Goal: Task Accomplishment & Management: Manage account settings

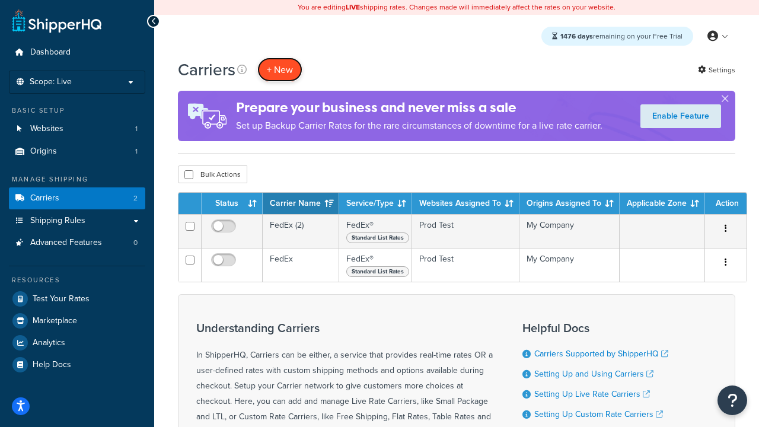
click at [280, 70] on button "+ New" at bounding box center [279, 70] width 45 height 24
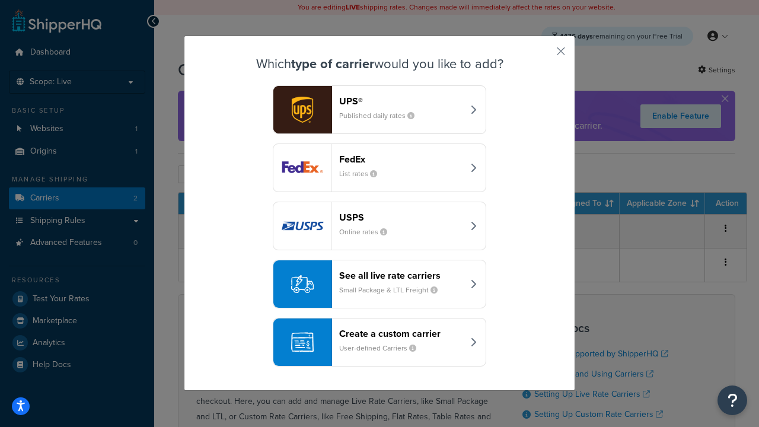
click at [380, 168] on div "FedEx List rates" at bounding box center [401, 168] width 124 height 28
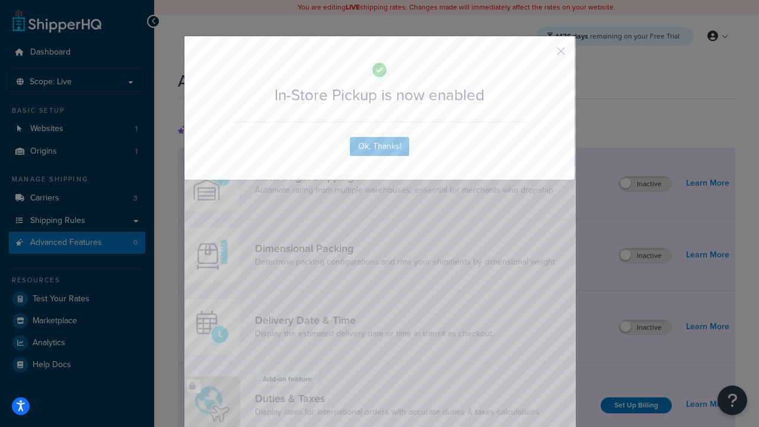
scroll to position [385, 0]
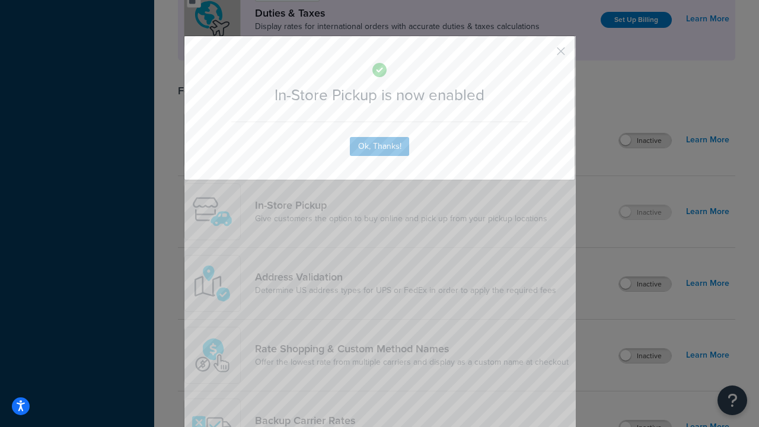
click at [543, 55] on button "button" at bounding box center [543, 55] width 3 height 3
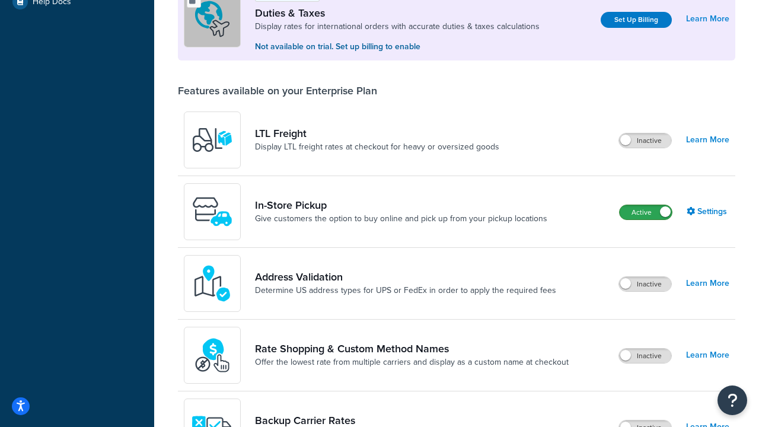
click at [646, 213] on label "Active" at bounding box center [646, 212] width 52 height 14
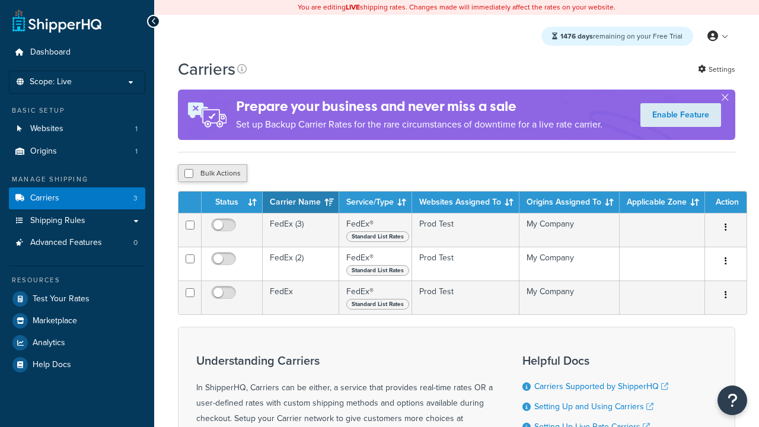
click at [189, 174] on input "checkbox" at bounding box center [188, 173] width 9 height 9
checkbox input "true"
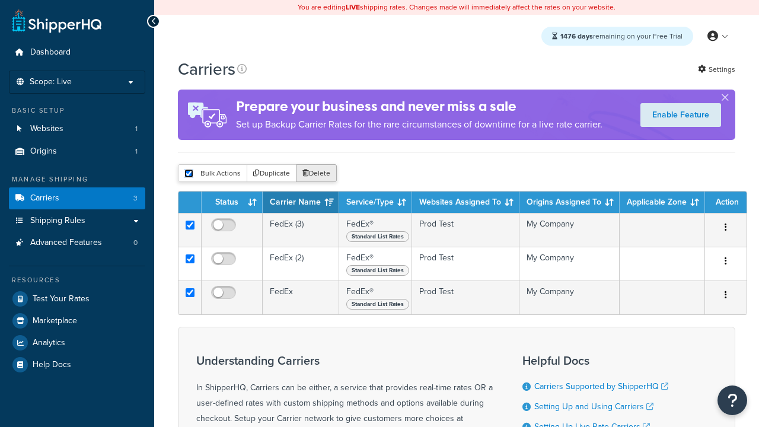
click at [315, 176] on button "Delete" at bounding box center [316, 173] width 41 height 18
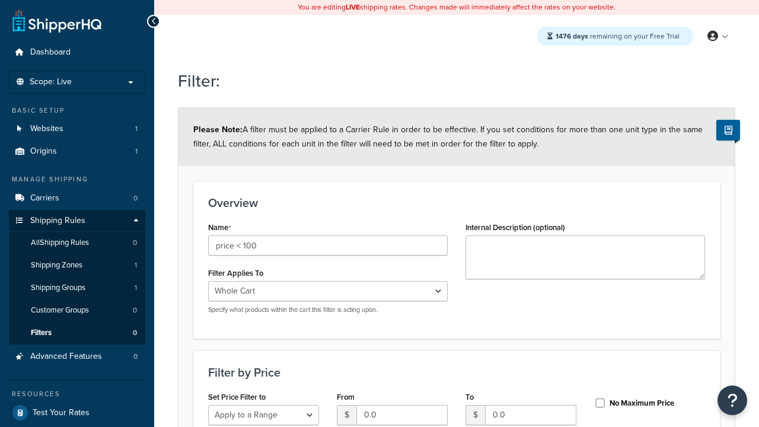
select select "range"
type input "price < 100"
type input "100"
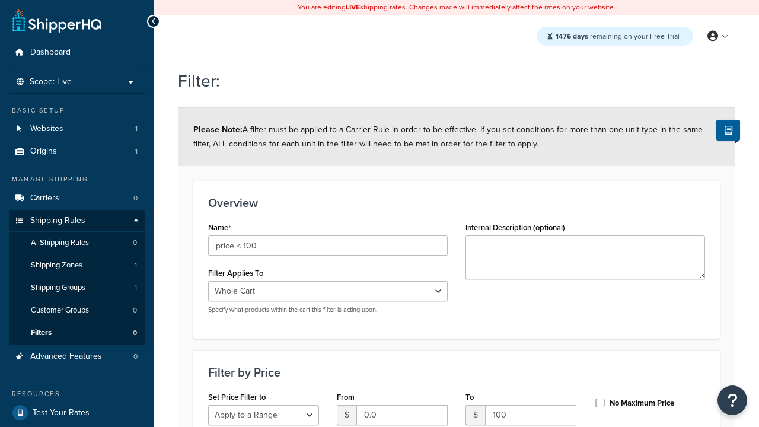
scroll to position [352, 0]
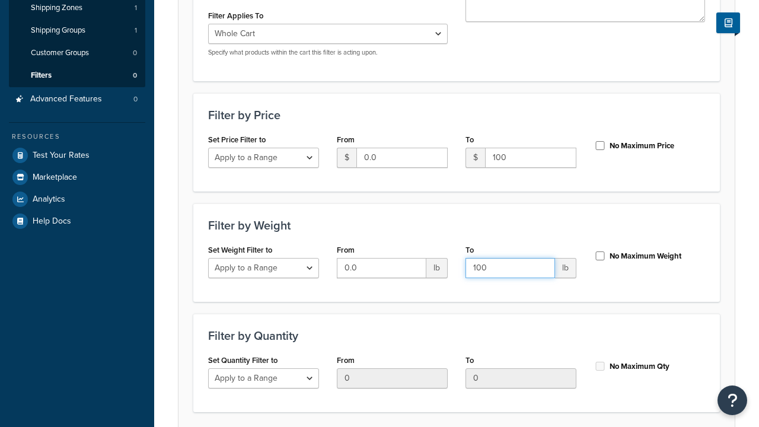
type input "100"
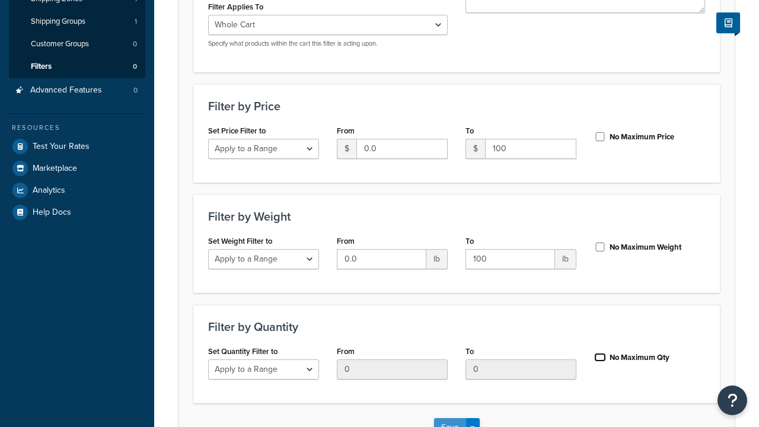
click at [600, 353] on input "No Maximum Qty" at bounding box center [600, 357] width 12 height 9
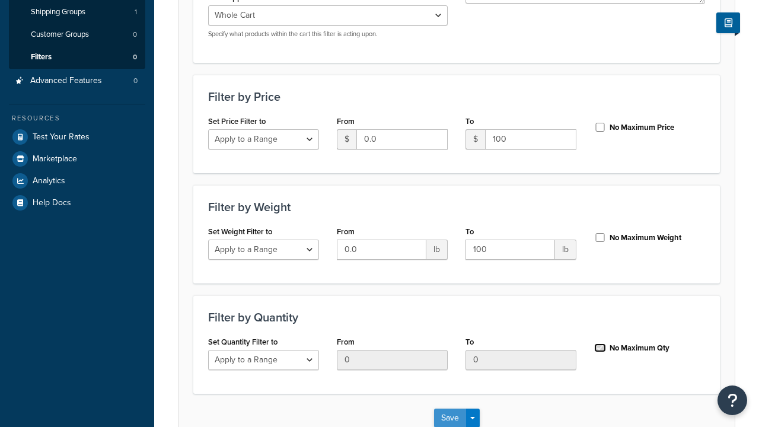
checkbox input "true"
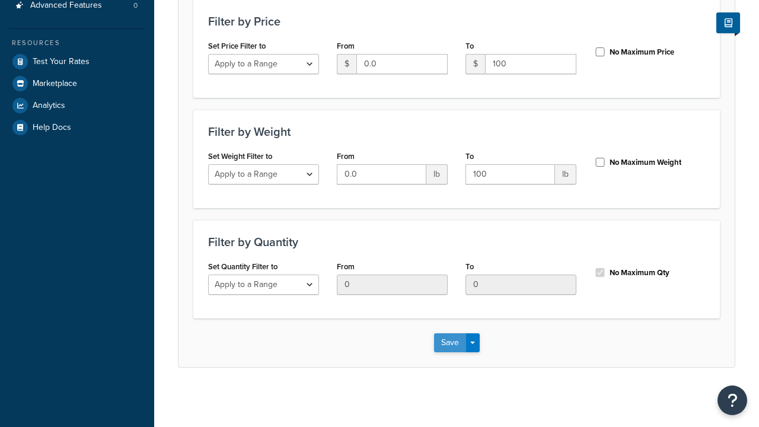
click at [449, 342] on button "Save" at bounding box center [450, 342] width 32 height 19
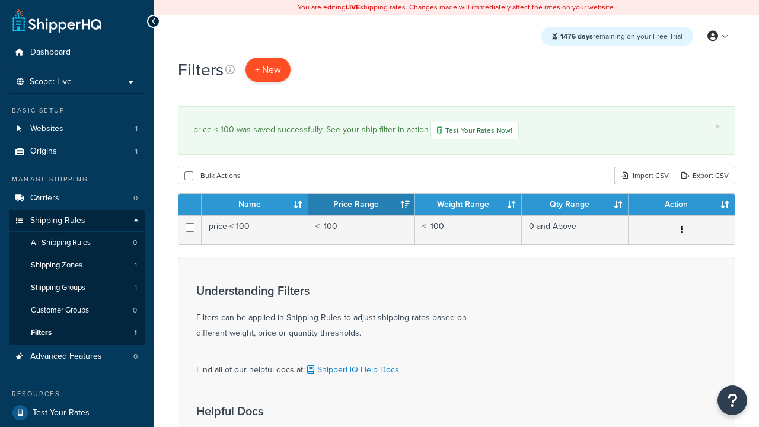
click at [267, 70] on span "+ New" at bounding box center [268, 70] width 26 height 14
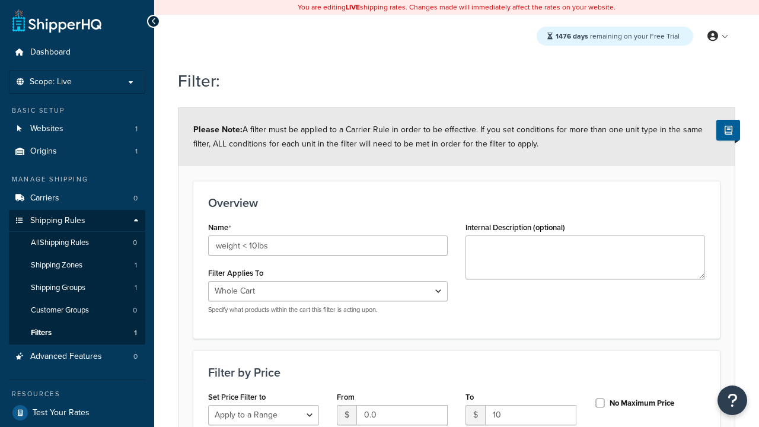
select select "range"
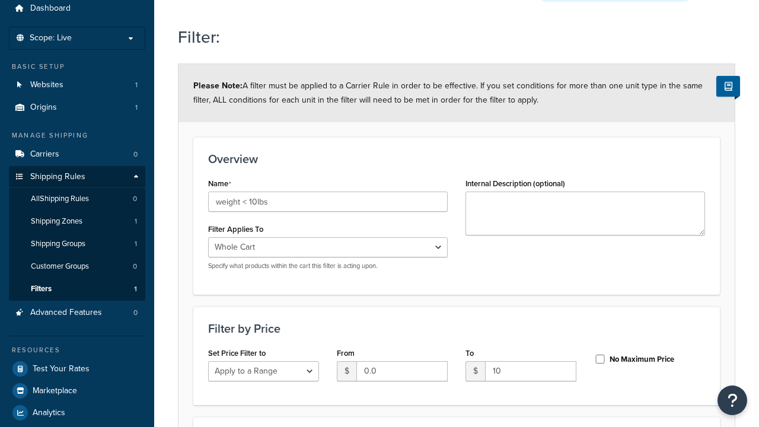
type input "10"
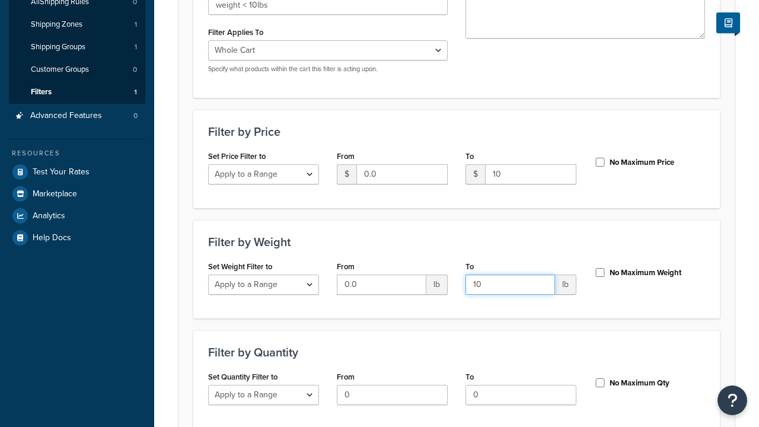
type input "10"
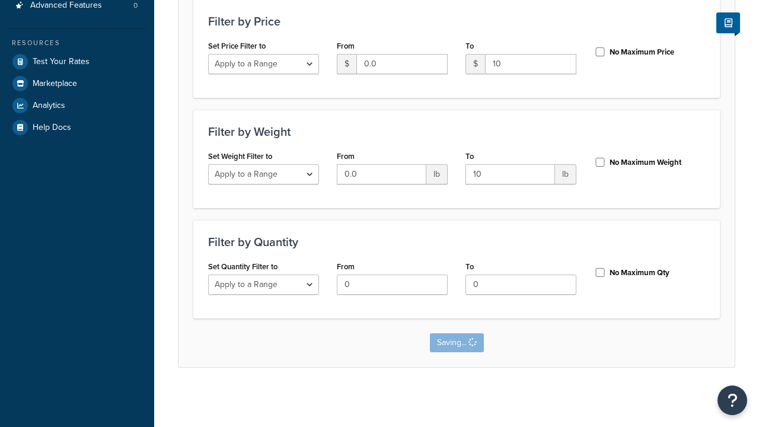
scroll to position [0, 0]
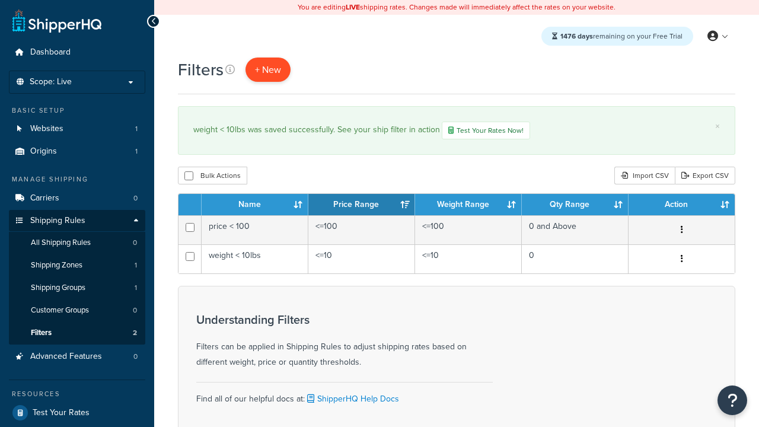
click at [267, 70] on span "+ New" at bounding box center [268, 70] width 26 height 14
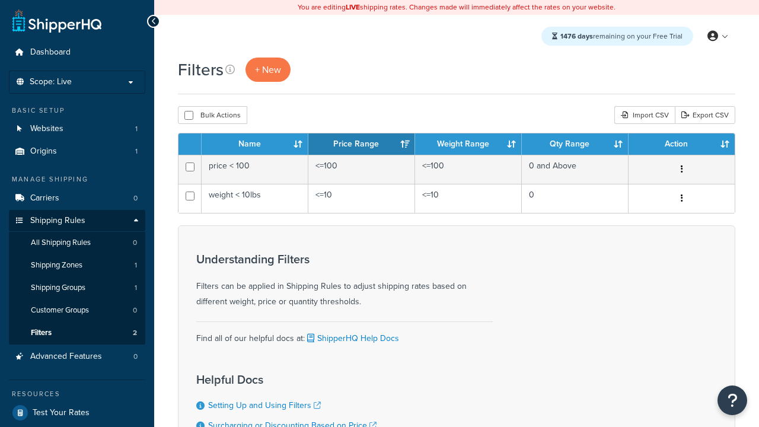
click at [255, 145] on th "Name" at bounding box center [255, 143] width 107 height 21
click at [362, 145] on th "Price Range" at bounding box center [361, 143] width 107 height 21
click at [468, 145] on th "Weight Range" at bounding box center [468, 143] width 107 height 21
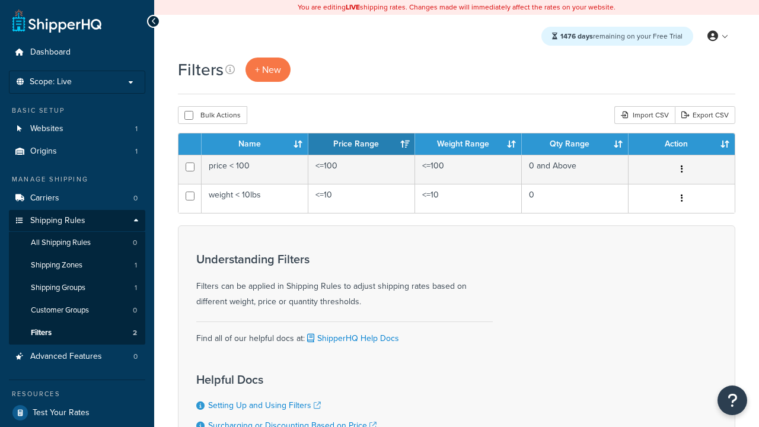
click at [468, 145] on th "Weight Range" at bounding box center [468, 143] width 107 height 21
click at [575, 145] on th "Qty Range" at bounding box center [575, 143] width 107 height 21
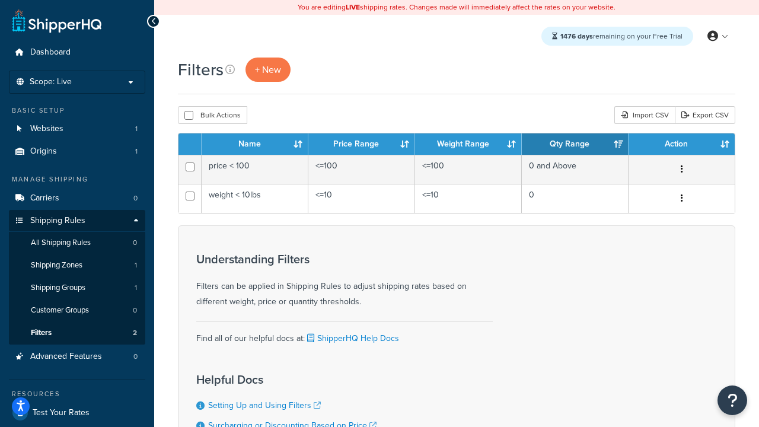
click at [681, 145] on th "Action" at bounding box center [682, 143] width 106 height 21
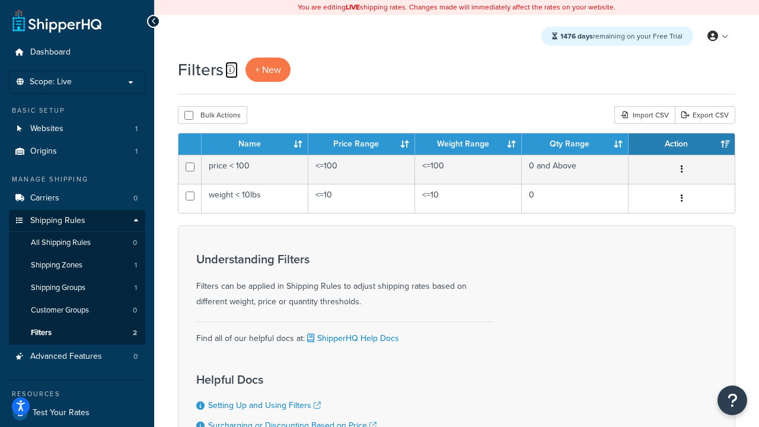
click at [229, 70] on icon at bounding box center [229, 69] width 9 height 9
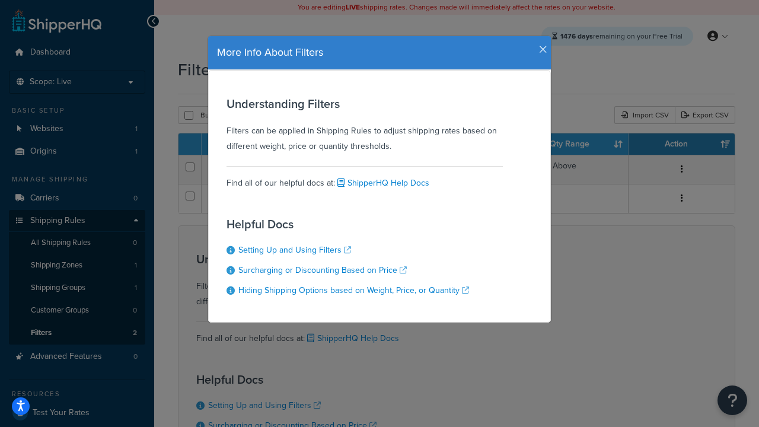
click at [540, 45] on icon "button" at bounding box center [543, 49] width 8 height 11
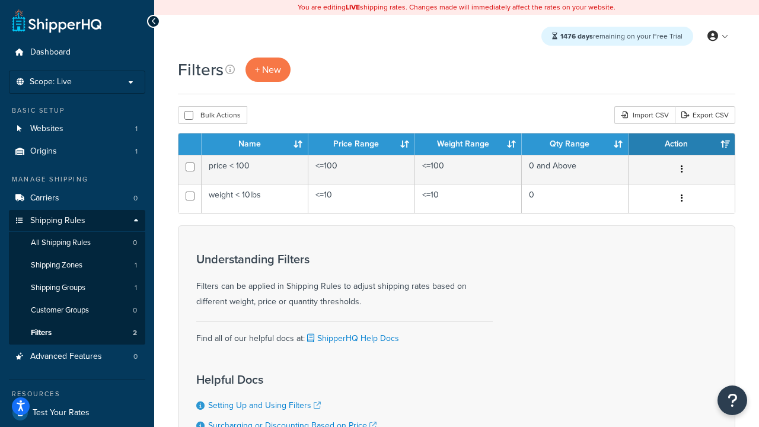
scroll to position [107, 0]
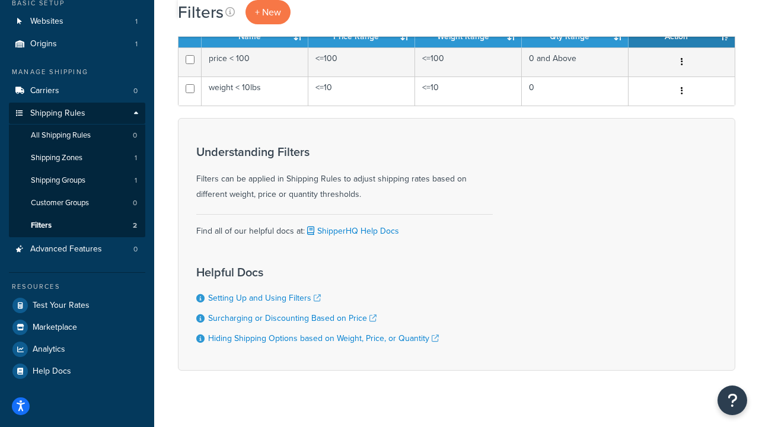
click at [212, 17] on button "Bulk Actions" at bounding box center [212, 8] width 69 height 18
checkbox input "true"
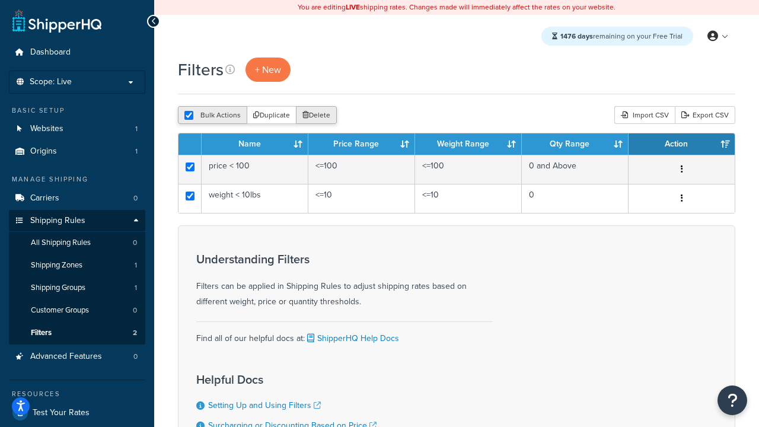
click at [315, 116] on button "Delete" at bounding box center [316, 115] width 41 height 18
